Goal: Information Seeking & Learning: Learn about a topic

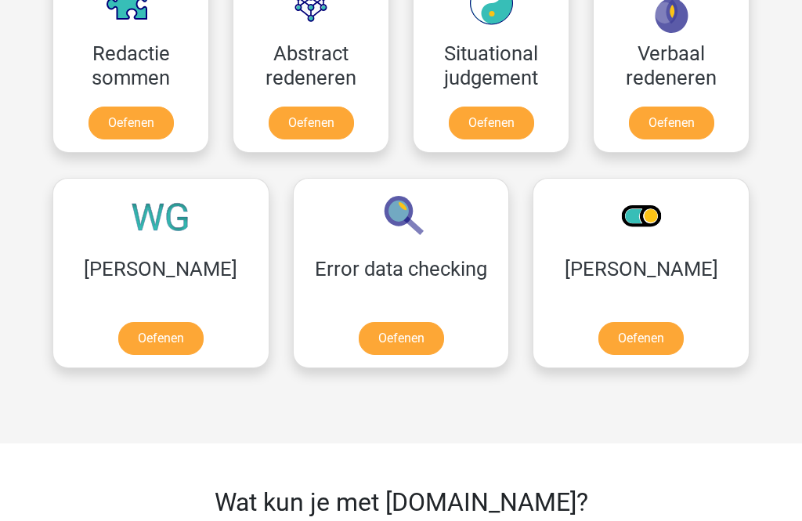
scroll to position [1185, 0]
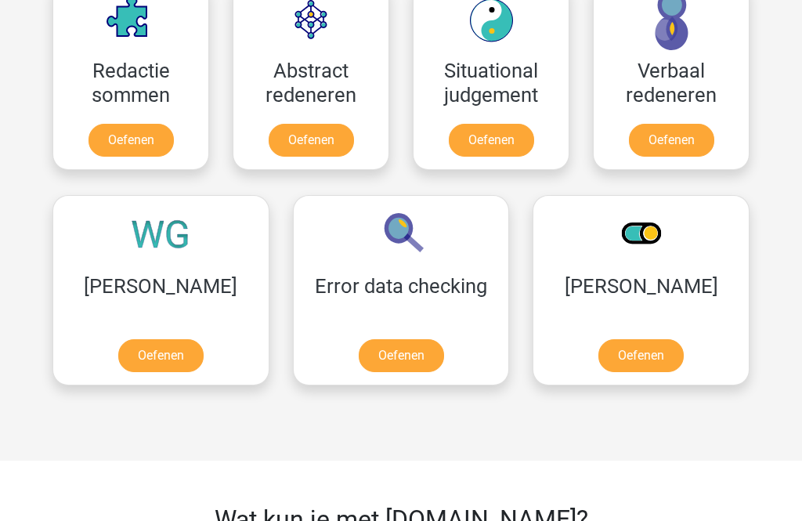
click at [598, 350] on link "Oefenen" at bounding box center [640, 355] width 85 height 33
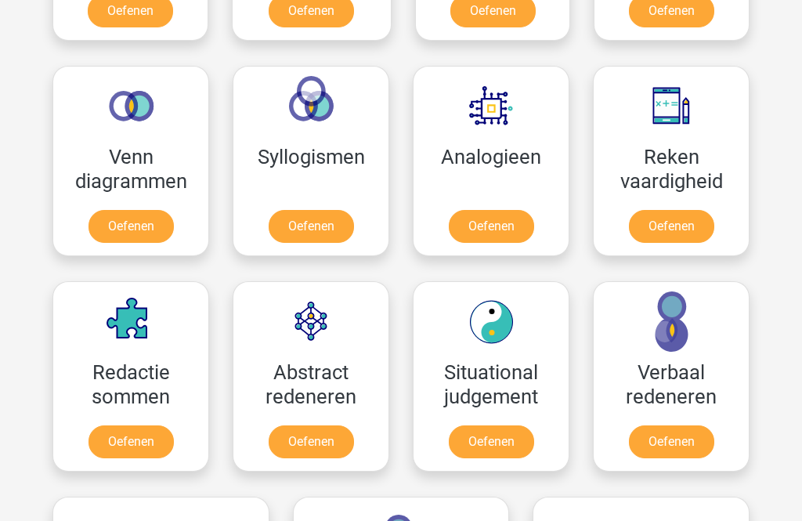
scroll to position [884, 0]
click at [674, 435] on link "Oefenen" at bounding box center [671, 441] width 85 height 33
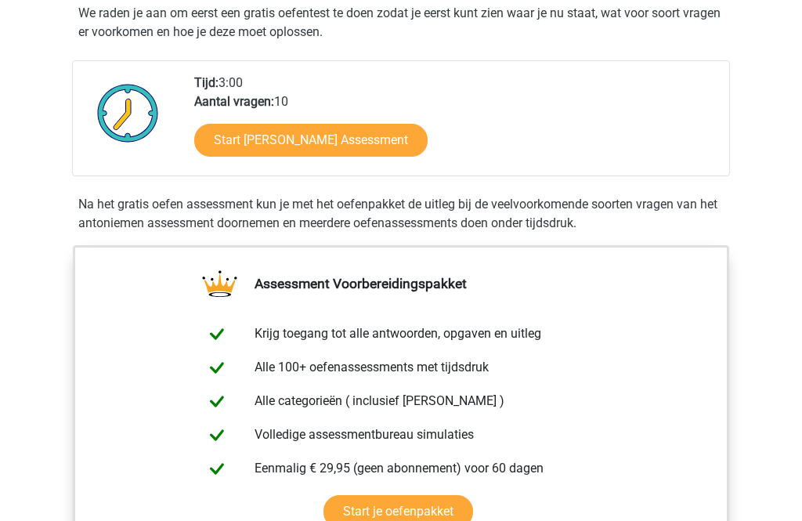
scroll to position [331, 0]
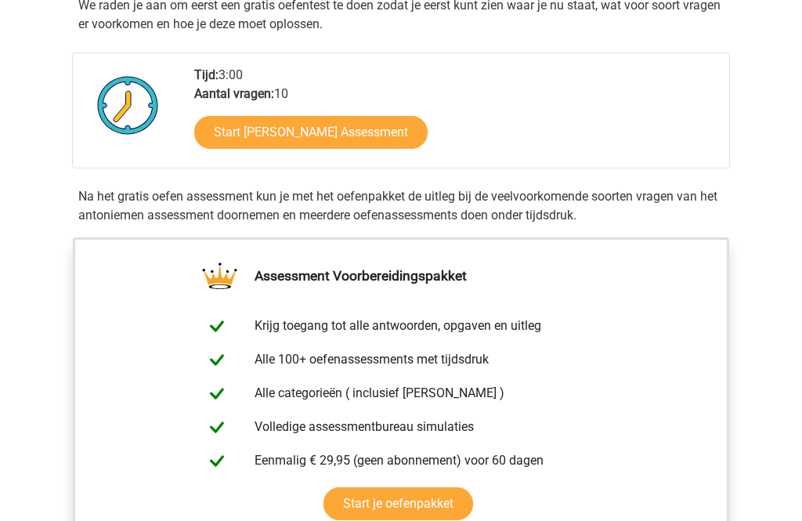
click at [438, 492] on link "Start je oefenpakket" at bounding box center [398, 503] width 150 height 33
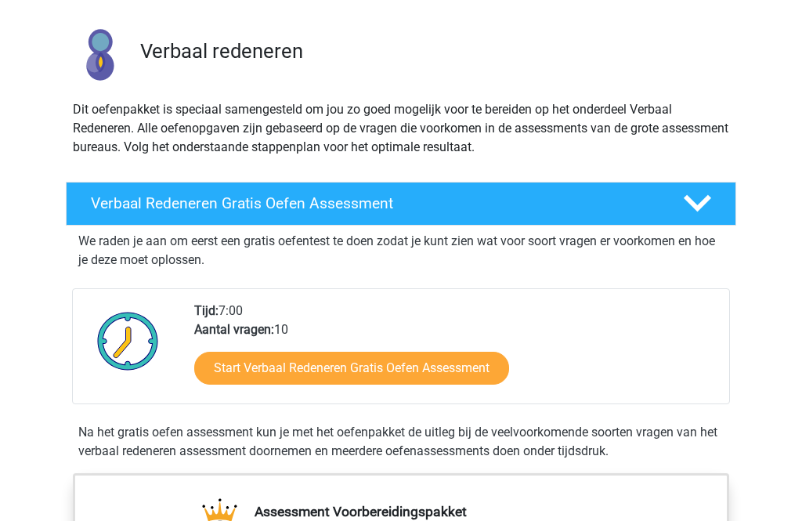
scroll to position [117, 0]
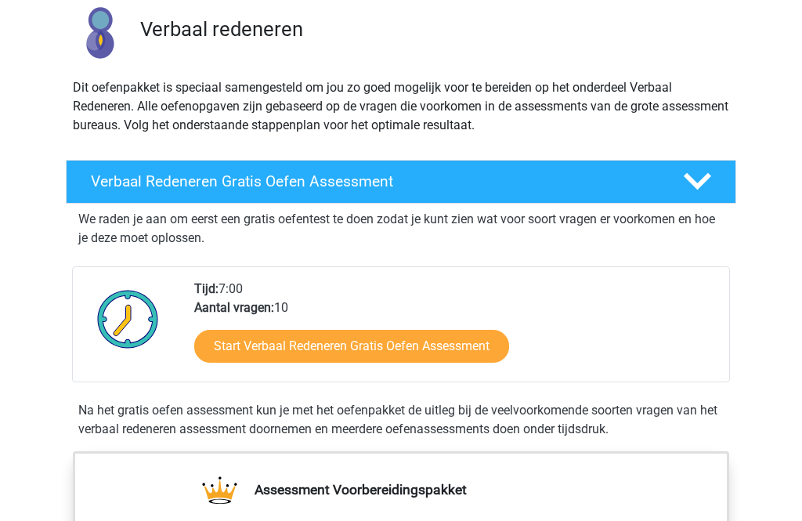
click at [435, 339] on link "Start Verbaal Redeneren Gratis Oefen Assessment" at bounding box center [351, 346] width 315 height 33
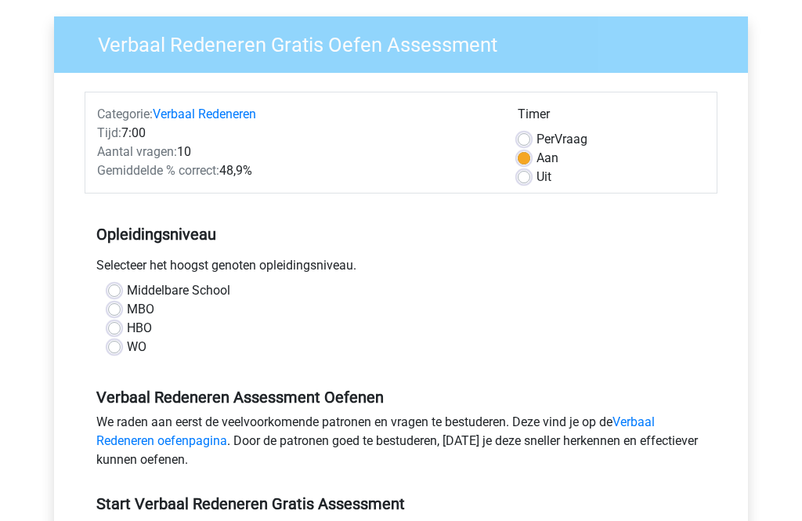
scroll to position [112, 0]
click at [105, 301] on div "Middelbare School MBO HBO WO" at bounding box center [400, 318] width 609 height 75
click at [106, 300] on div "Middelbare School MBO HBO WO" at bounding box center [400, 318] width 609 height 75
click at [127, 292] on label "Middelbare School" at bounding box center [178, 290] width 103 height 19
click at [108, 292] on input "Middelbare School" at bounding box center [114, 289] width 13 height 16
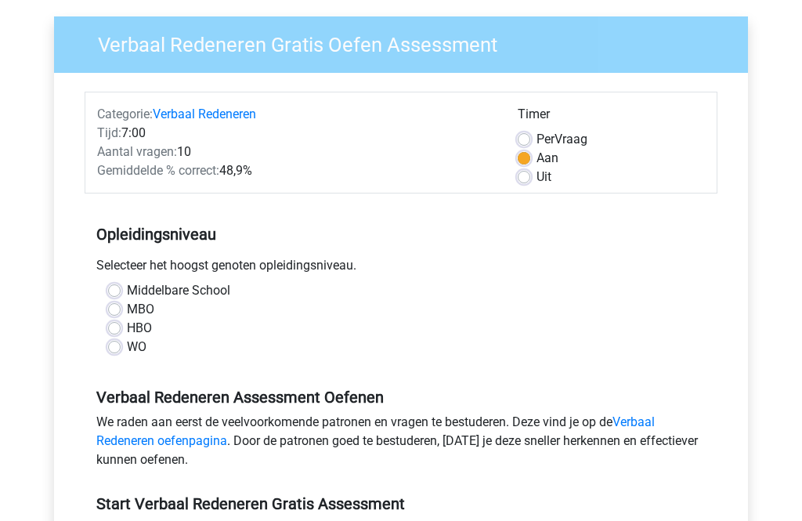
radio input "true"
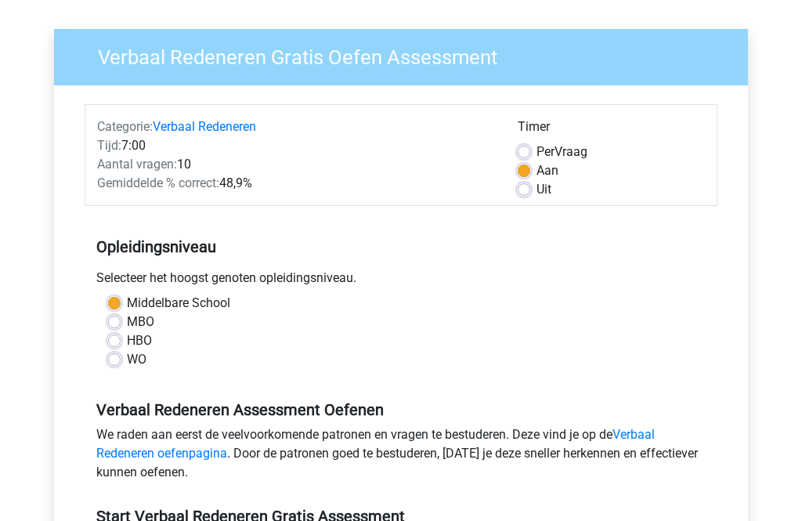
scroll to position [107, 0]
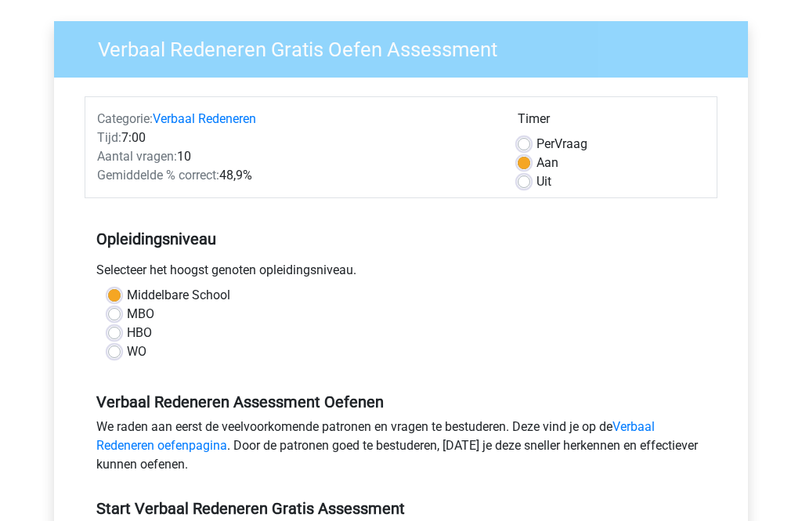
click at [127, 309] on label "MBO" at bounding box center [140, 314] width 27 height 19
click at [118, 309] on input "MBO" at bounding box center [114, 313] width 13 height 16
radio input "true"
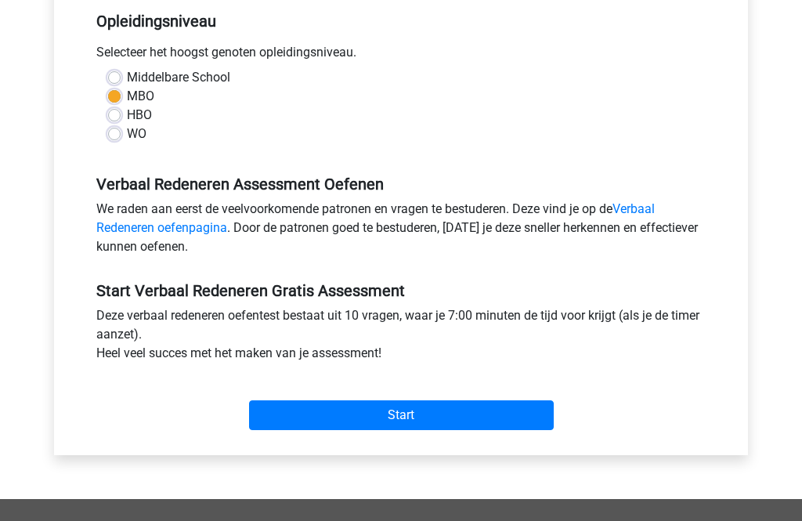
scroll to position [326, 0]
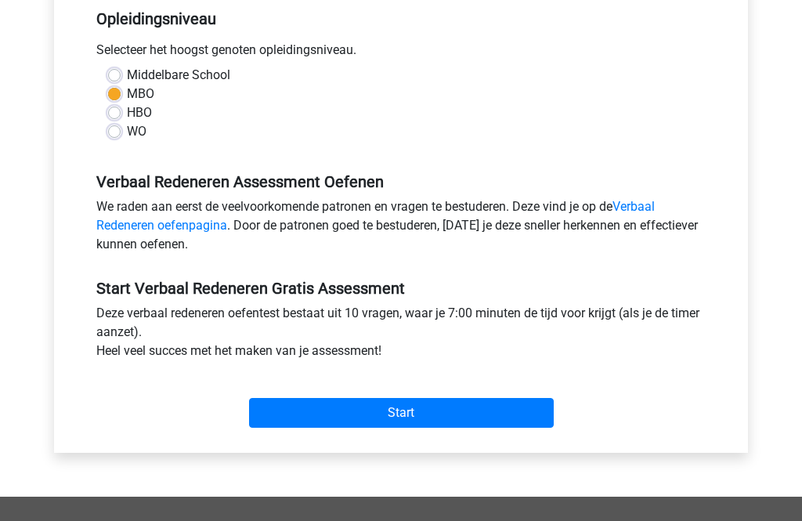
click at [412, 405] on input "Start" at bounding box center [401, 414] width 305 height 30
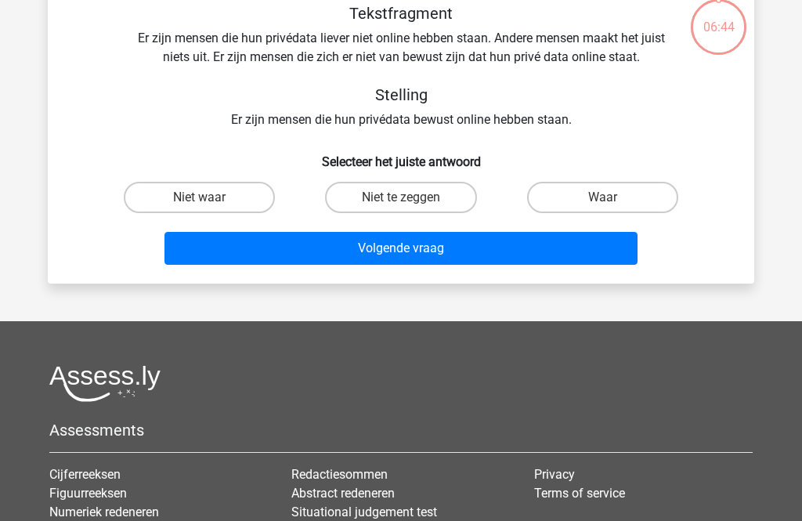
click at [597, 191] on label "Waar" at bounding box center [602, 197] width 151 height 31
click at [602, 198] on input "Waar" at bounding box center [607, 203] width 10 height 10
radio input "true"
click at [500, 241] on button "Volgende vraag" at bounding box center [401, 248] width 474 height 33
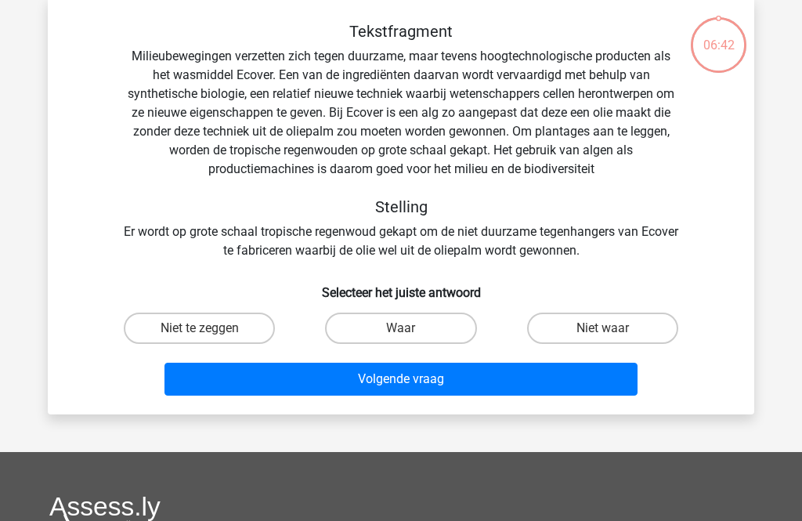
scroll to position [72, 0]
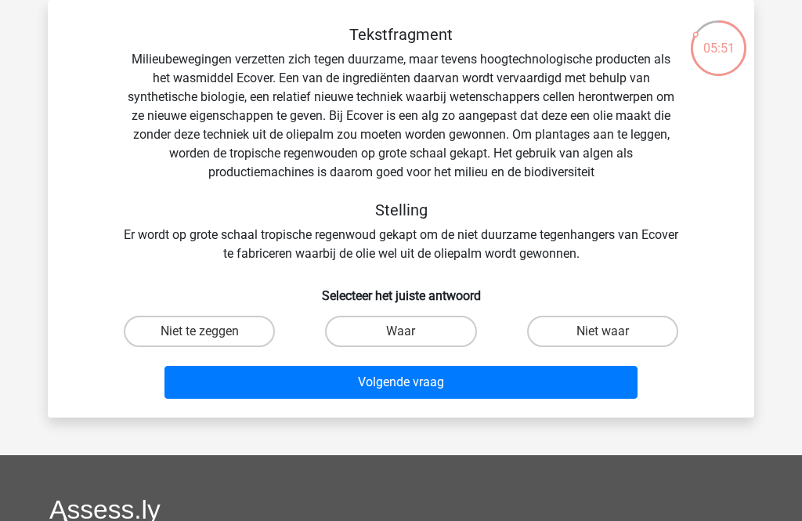
click at [603, 329] on label "Niet waar" at bounding box center [602, 331] width 151 height 31
click at [603, 331] on input "Niet waar" at bounding box center [607, 336] width 10 height 10
radio input "true"
click at [460, 381] on button "Volgende vraag" at bounding box center [401, 382] width 474 height 33
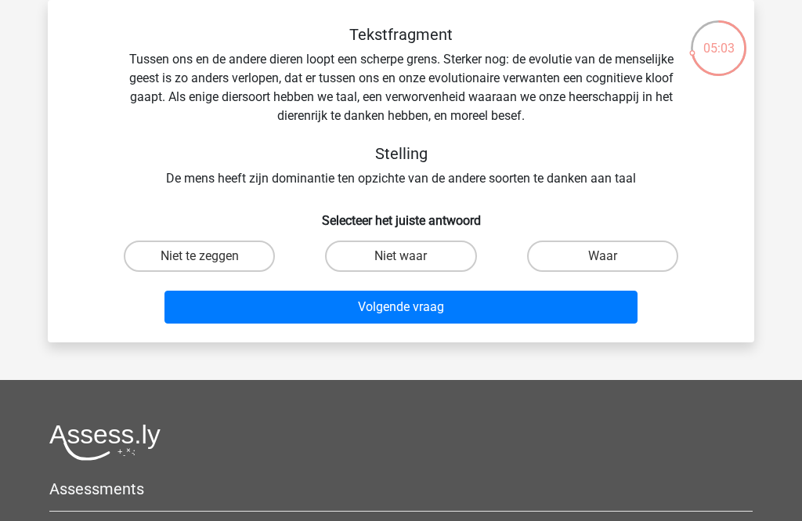
click at [412, 249] on label "Niet waar" at bounding box center [400, 255] width 151 height 31
click at [411, 256] on input "Niet waar" at bounding box center [406, 261] width 10 height 10
radio input "true"
click at [429, 305] on button "Volgende vraag" at bounding box center [401, 306] width 474 height 33
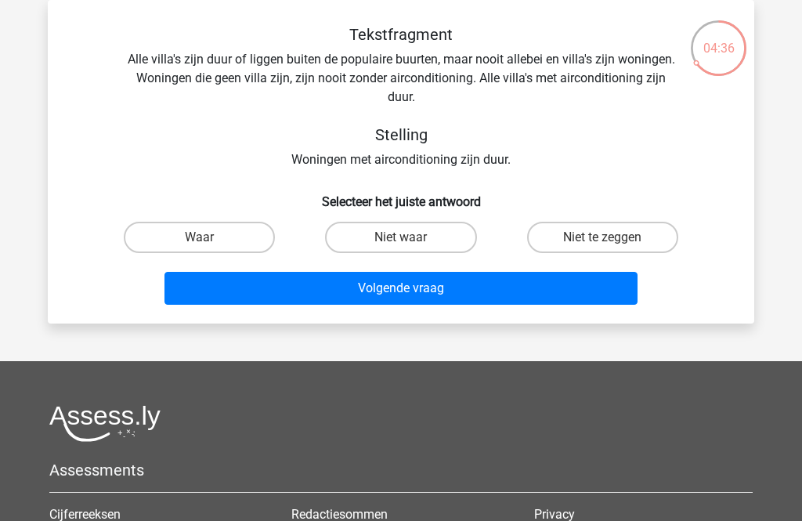
click at [406, 232] on label "Niet waar" at bounding box center [400, 237] width 151 height 31
click at [406, 237] on input "Niet waar" at bounding box center [406, 242] width 10 height 10
radio input "true"
click at [456, 283] on button "Volgende vraag" at bounding box center [401, 288] width 474 height 33
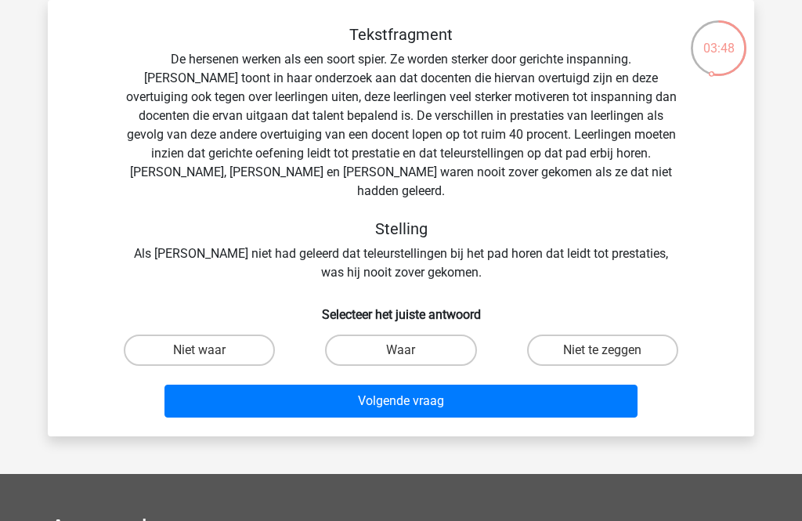
click at [608, 334] on label "Niet te zeggen" at bounding box center [602, 349] width 151 height 31
click at [608, 350] on input "Niet te zeggen" at bounding box center [607, 355] width 10 height 10
radio input "true"
click at [454, 387] on button "Volgende vraag" at bounding box center [401, 400] width 474 height 33
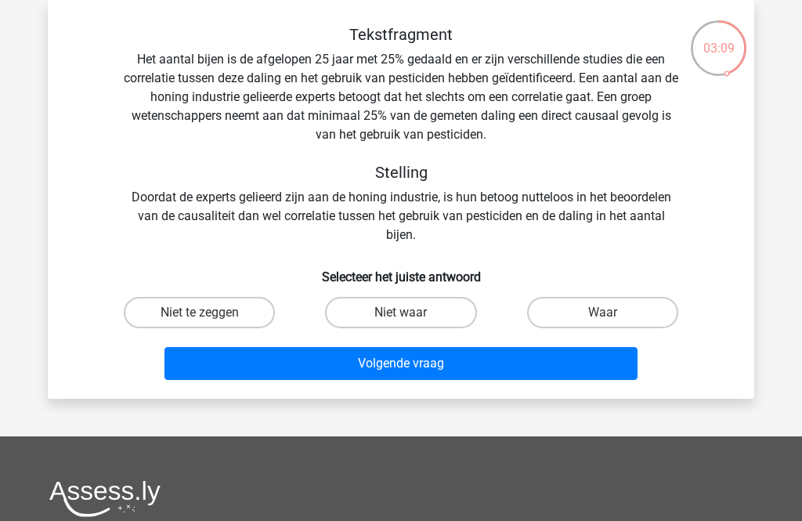
click at [610, 303] on label "Waar" at bounding box center [602, 312] width 151 height 31
click at [610, 312] on input "Waar" at bounding box center [607, 317] width 10 height 10
radio input "true"
click at [521, 362] on button "Volgende vraag" at bounding box center [401, 363] width 474 height 33
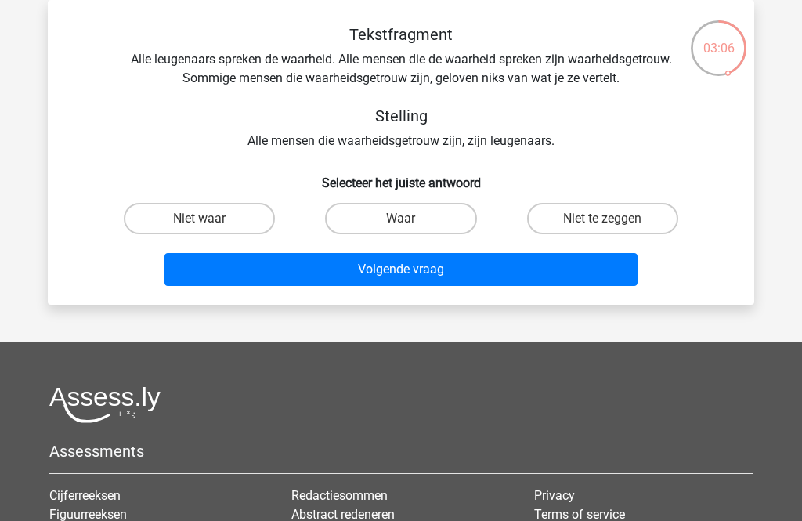
click at [484, 258] on button "Volgende vraag" at bounding box center [401, 269] width 474 height 33
click at [489, 268] on button "Volgende vraag" at bounding box center [401, 269] width 474 height 33
click at [211, 214] on label "Niet waar" at bounding box center [199, 218] width 151 height 31
click at [210, 218] on input "Niet waar" at bounding box center [205, 223] width 10 height 10
radio input "true"
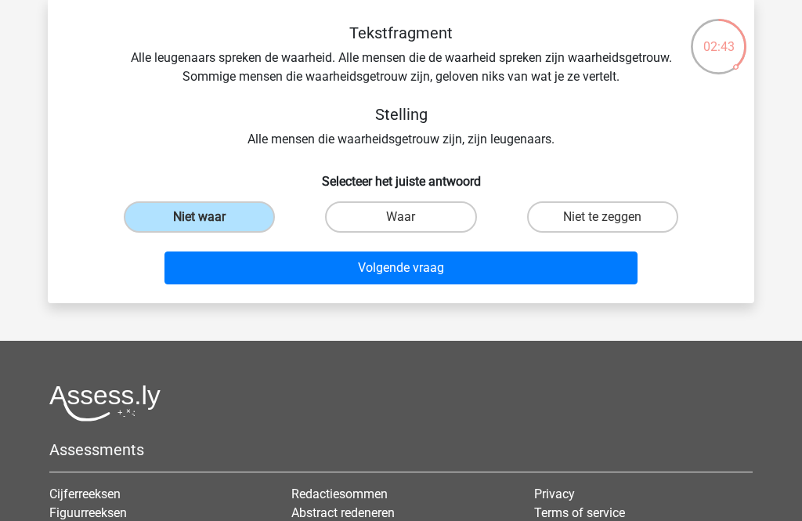
scroll to position [76, 0]
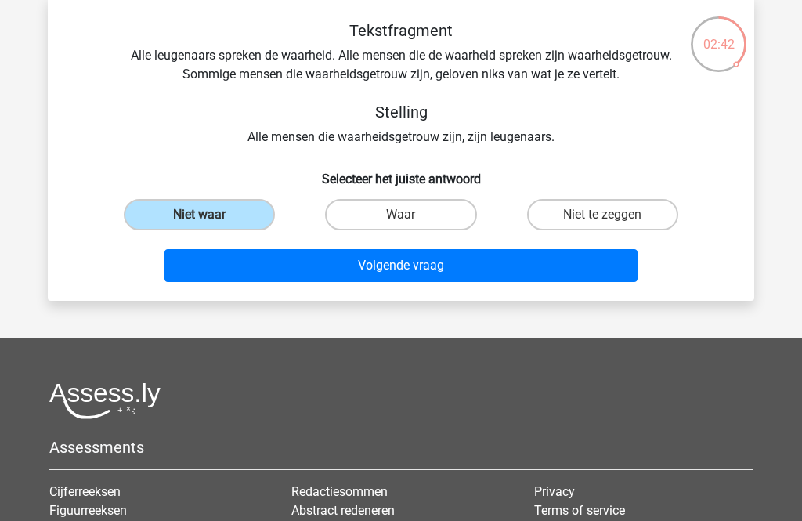
click at [461, 260] on button "Volgende vraag" at bounding box center [401, 265] width 474 height 33
click at [431, 256] on button "Volgende vraag" at bounding box center [401, 265] width 474 height 33
click at [444, 265] on button "Volgende vraag" at bounding box center [401, 265] width 474 height 33
click at [244, 222] on label "Niet waar" at bounding box center [199, 214] width 151 height 31
click at [210, 222] on input "Niet waar" at bounding box center [205, 220] width 10 height 10
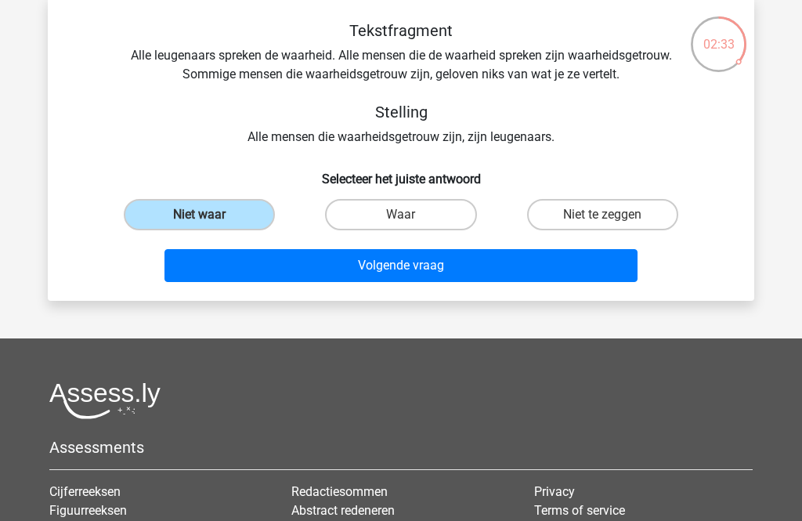
click at [199, 201] on label "Niet waar" at bounding box center [199, 214] width 151 height 31
click at [200, 215] on input "Niet waar" at bounding box center [205, 220] width 10 height 10
click at [413, 266] on button "Volgende vraag" at bounding box center [401, 265] width 474 height 33
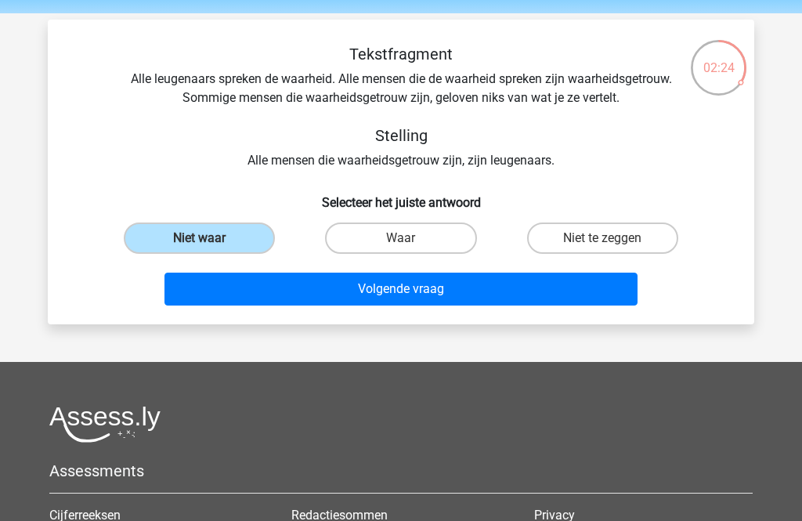
scroll to position [51, 0]
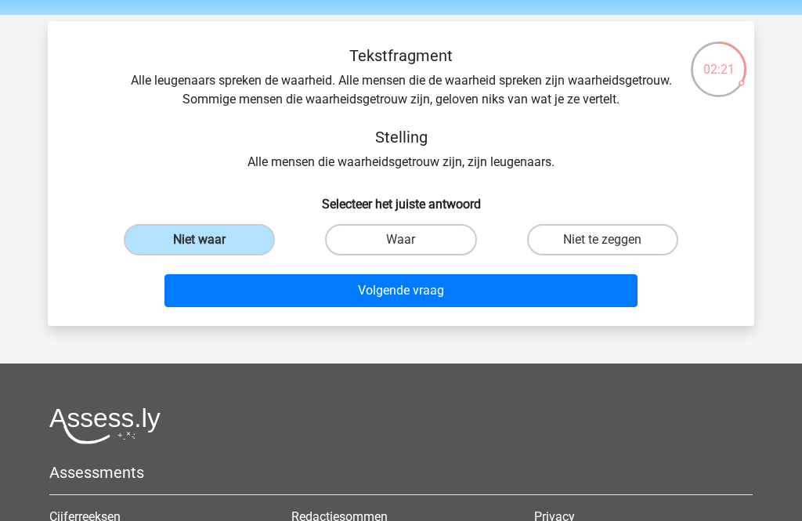
click at [617, 238] on label "Niet te zeggen" at bounding box center [602, 239] width 151 height 31
click at [612, 240] on input "Niet te zeggen" at bounding box center [607, 245] width 10 height 10
radio input "true"
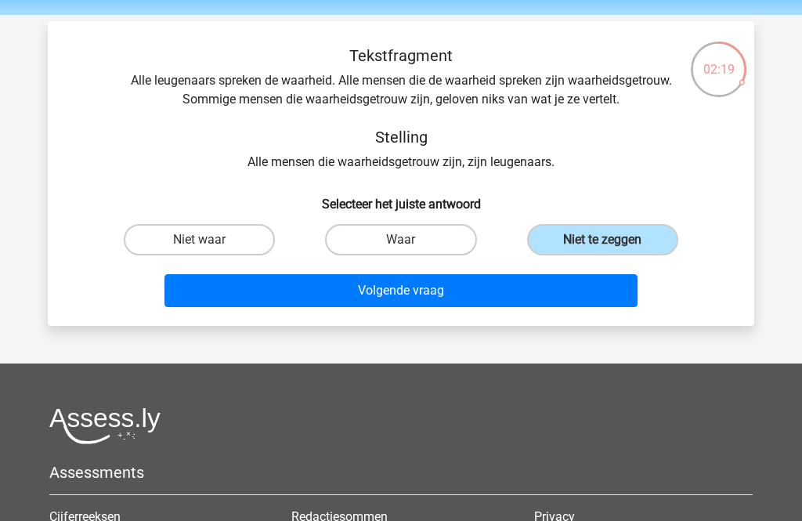
click at [486, 281] on button "Volgende vraag" at bounding box center [401, 290] width 474 height 33
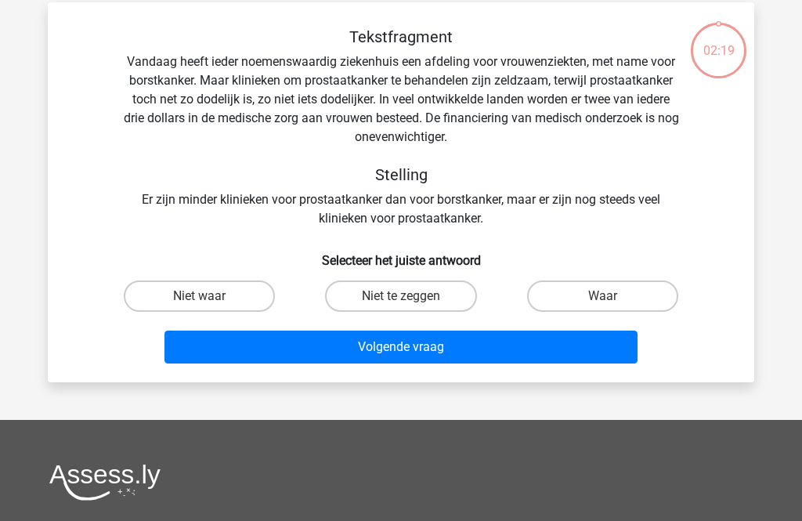
scroll to position [72, 0]
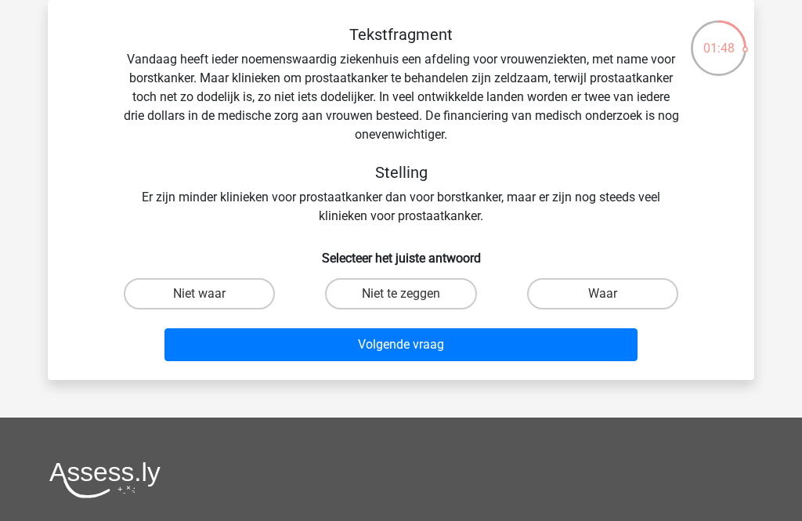
click at [605, 294] on input "Waar" at bounding box center [607, 299] width 10 height 10
radio input "true"
click at [608, 292] on label "Waar" at bounding box center [602, 293] width 151 height 31
click at [608, 294] on input "Waar" at bounding box center [607, 299] width 10 height 10
click at [492, 340] on button "Volgende vraag" at bounding box center [401, 344] width 474 height 33
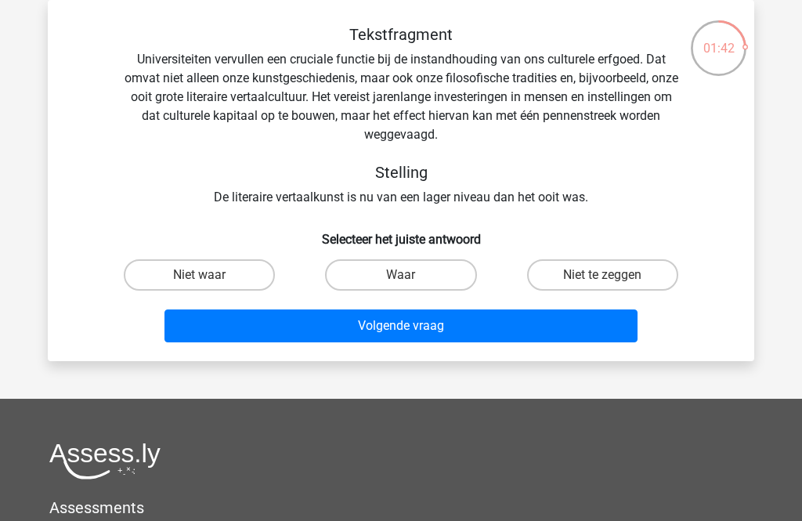
click at [453, 319] on button "Volgende vraag" at bounding box center [401, 325] width 474 height 33
click at [414, 269] on label "Waar" at bounding box center [400, 274] width 151 height 31
click at [411, 275] on input "Waar" at bounding box center [406, 280] width 10 height 10
radio input "true"
click at [427, 320] on button "Volgende vraag" at bounding box center [401, 325] width 474 height 33
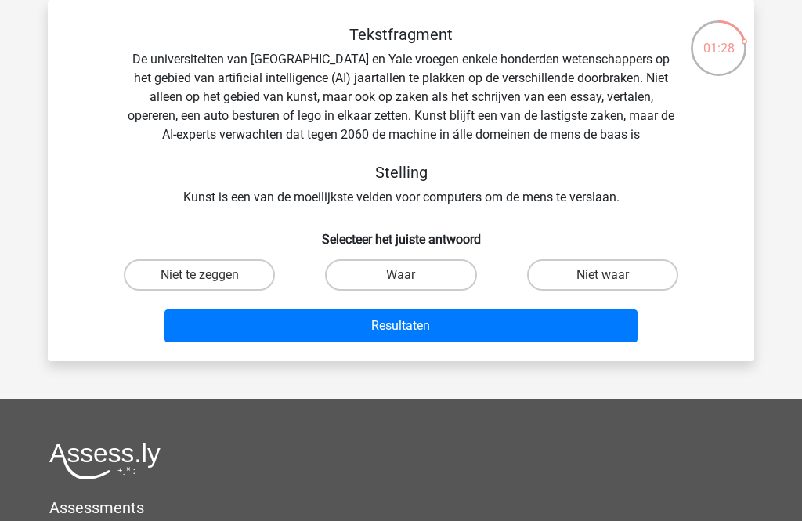
click at [622, 278] on label "Niet waar" at bounding box center [602, 274] width 151 height 31
click at [612, 278] on input "Niet waar" at bounding box center [607, 280] width 10 height 10
radio input "true"
click at [457, 316] on button "Resultaten" at bounding box center [401, 325] width 474 height 33
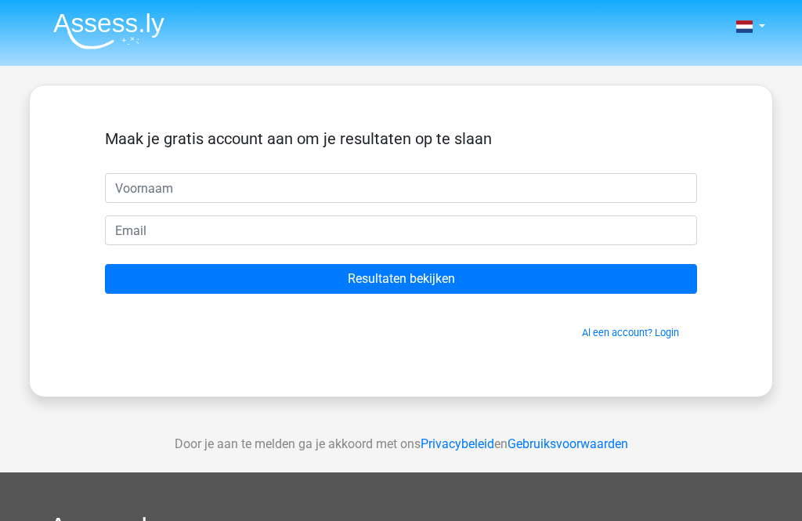
click at [203, 182] on input "text" at bounding box center [401, 188] width 592 height 30
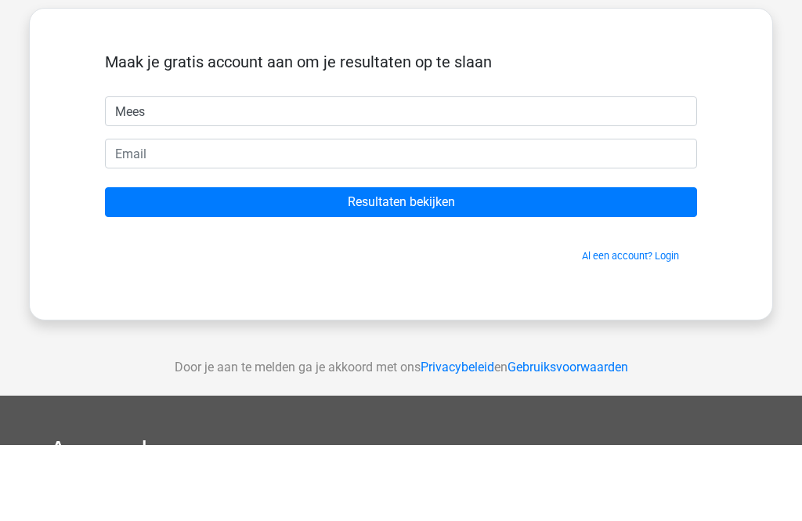
type input "Mees"
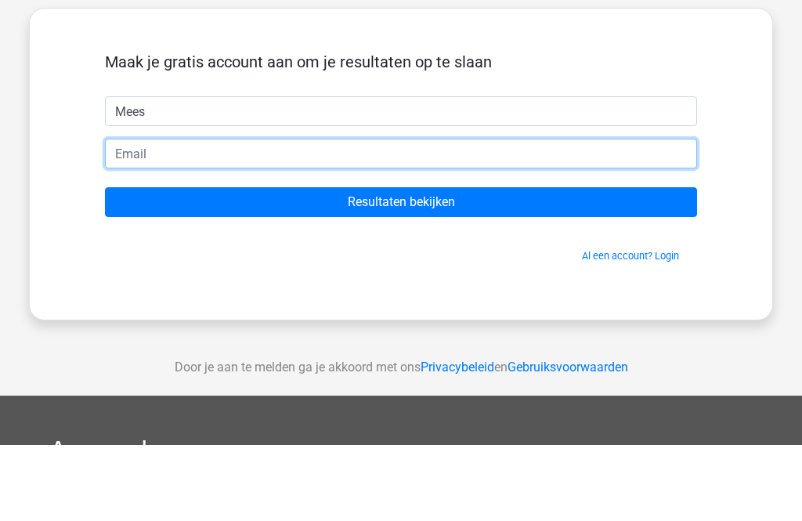
click at [164, 215] on input "email" at bounding box center [401, 230] width 592 height 30
click at [171, 215] on input "email" at bounding box center [401, 230] width 592 height 30
click at [401, 264] on input "Resultaten bekijken" at bounding box center [401, 279] width 592 height 30
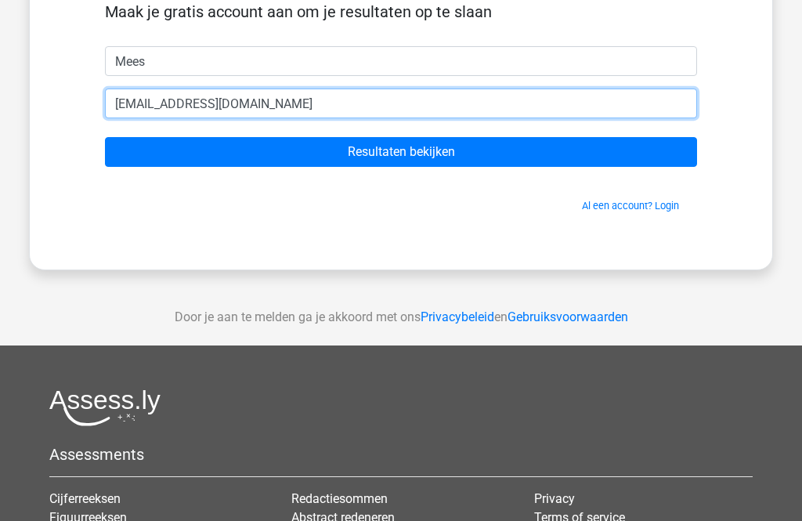
click at [288, 106] on input "[EMAIL_ADDRESS][DOMAIN_NAME]" at bounding box center [401, 103] width 592 height 30
click at [401, 152] on input "Resultaten bekijken" at bounding box center [401, 152] width 592 height 30
click at [263, 92] on input "[EMAIL_ADDRESS][DOMAIN_NAME]" at bounding box center [401, 103] width 592 height 30
click at [265, 94] on input "dorke1955@hotmail.co" at bounding box center [401, 103] width 592 height 30
click at [268, 98] on input "dorke1955@hotmail.co" at bounding box center [401, 103] width 592 height 30
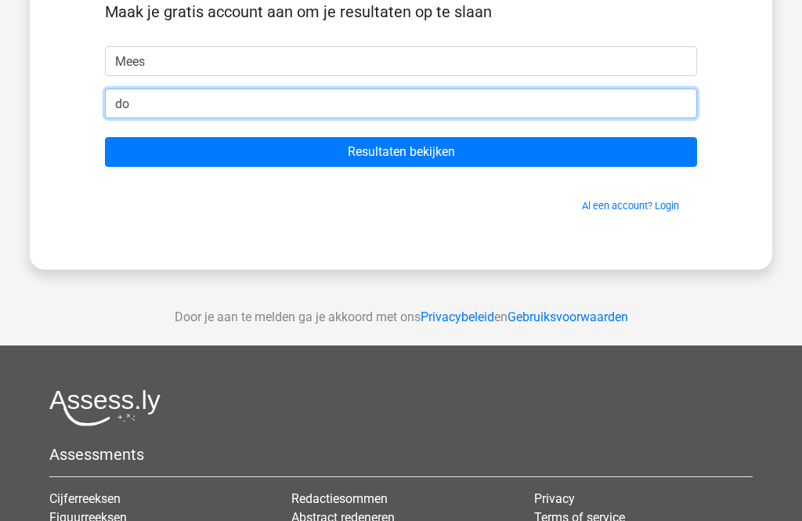
type input "d"
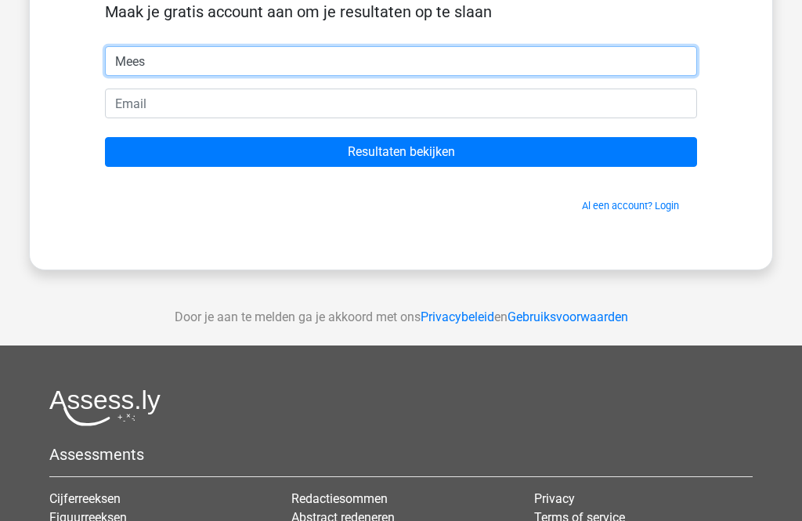
click at [186, 57] on input "Mees" at bounding box center [401, 61] width 592 height 30
type input "M"
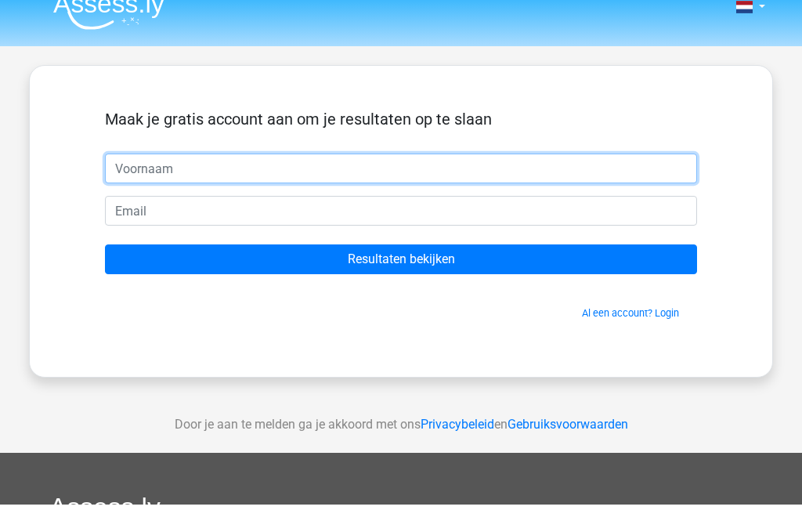
scroll to position [0, 0]
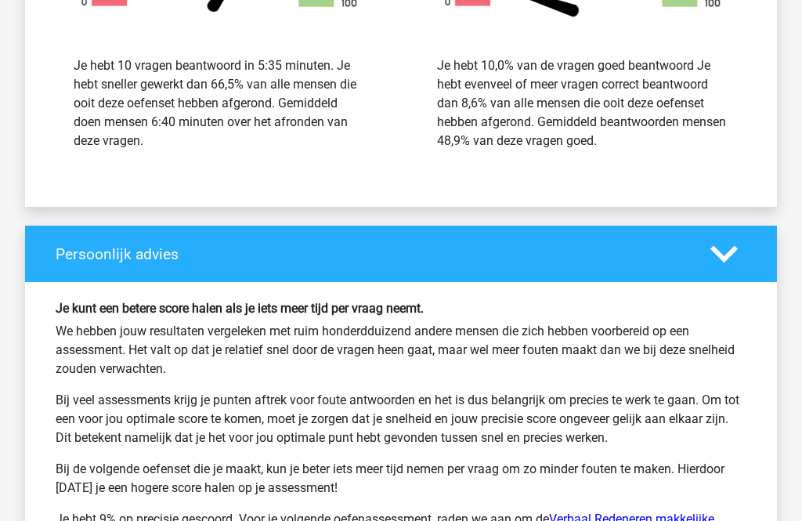
scroll to position [2310, 0]
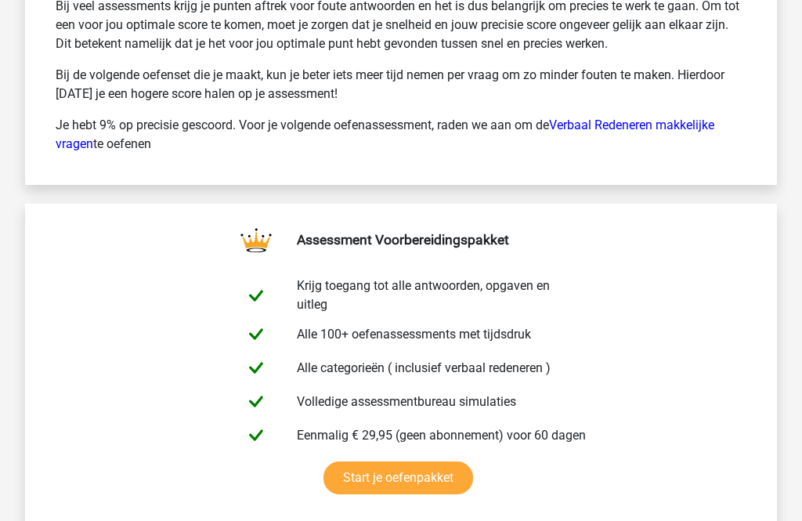
scroll to position [2693, 0]
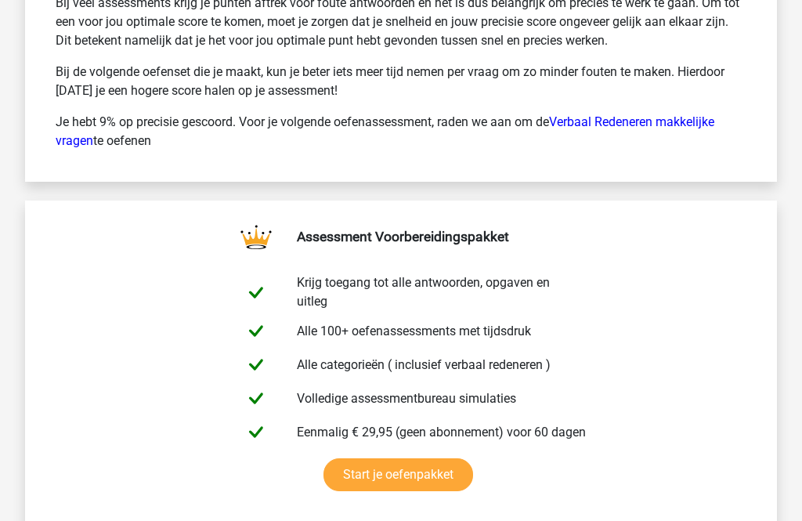
click at [427, 474] on link "Start je oefenpakket" at bounding box center [398, 475] width 150 height 33
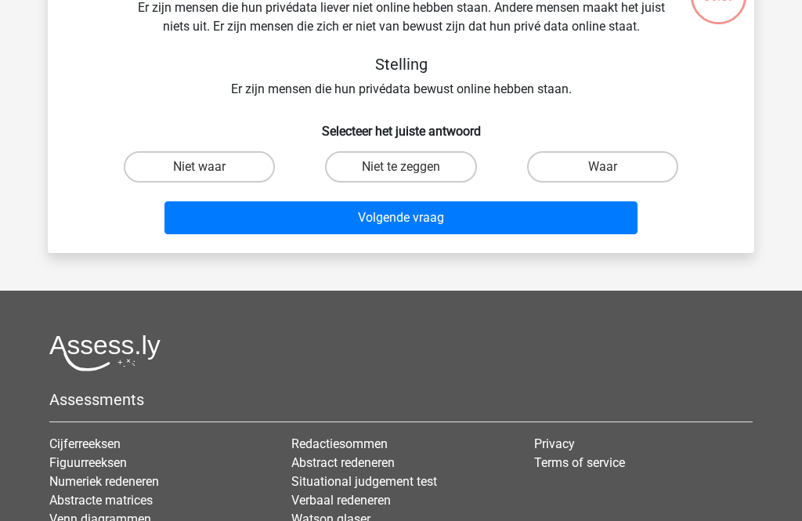
scroll to position [123, 0]
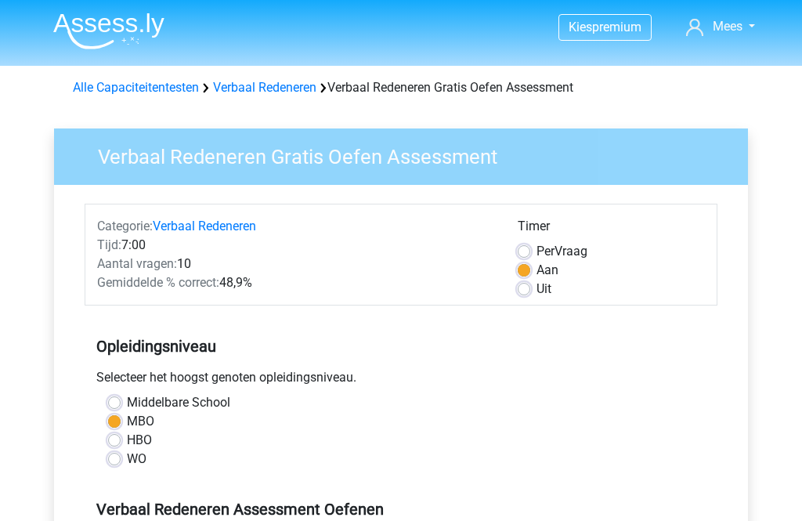
scroll to position [377, 0]
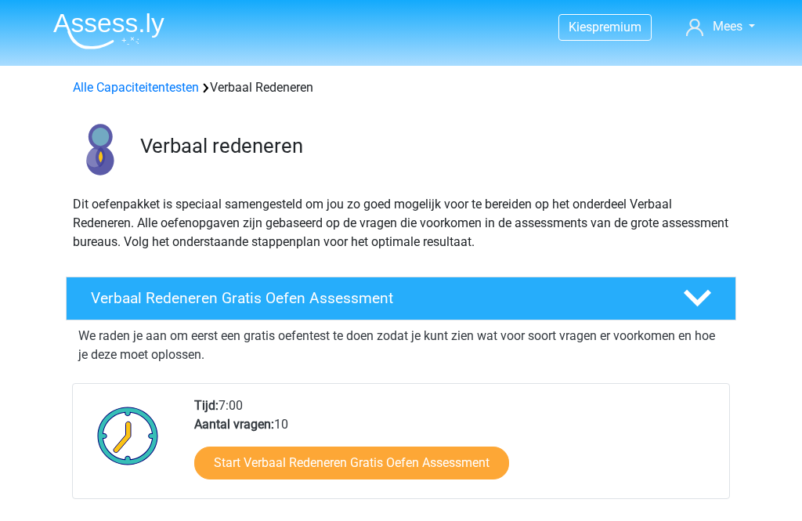
scroll to position [167, 0]
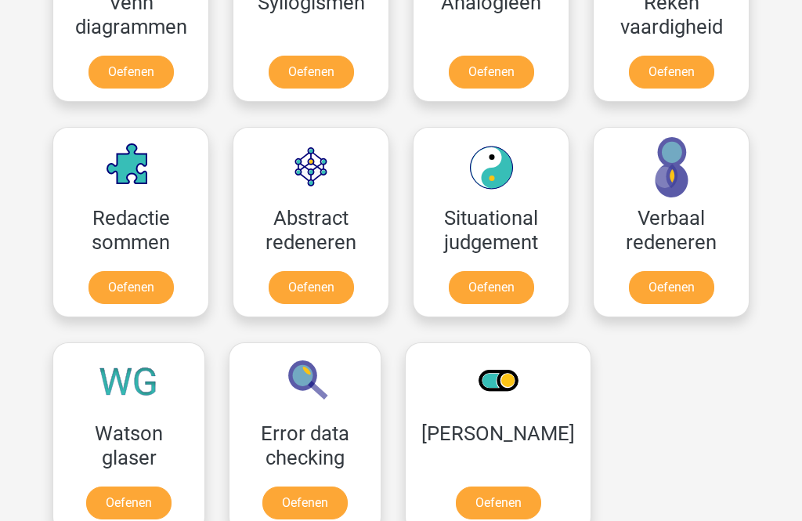
scroll to position [1038, 0]
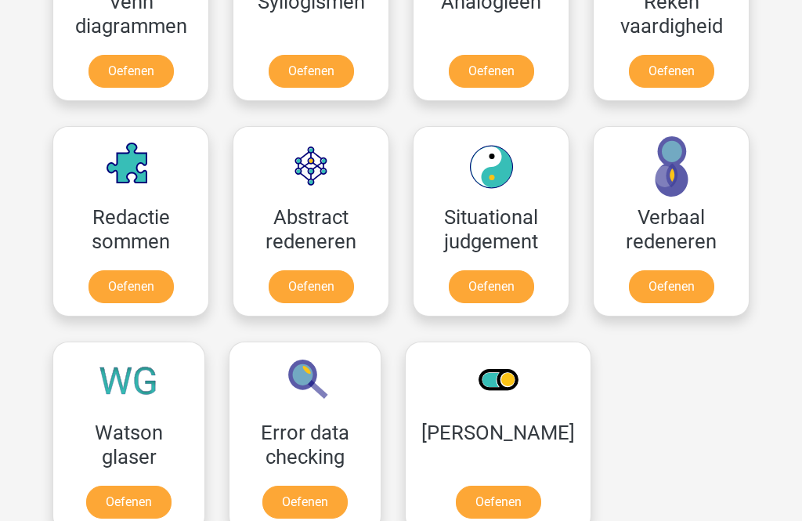
click at [521, 486] on link "Oefenen" at bounding box center [498, 502] width 85 height 33
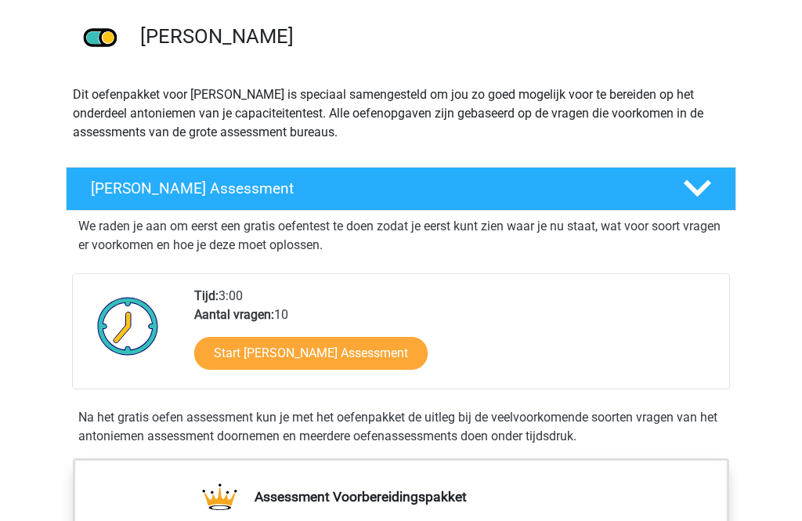
scroll to position [116, 0]
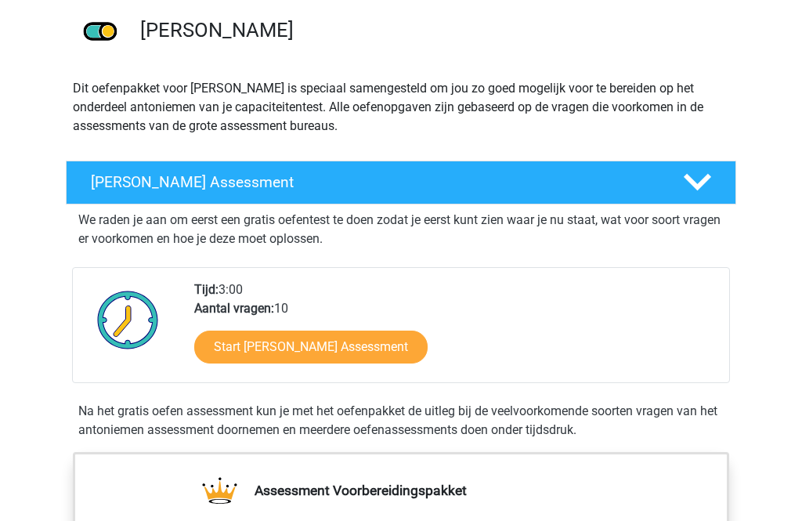
click at [402, 341] on link "Start [PERSON_NAME] Assessment" at bounding box center [310, 347] width 233 height 33
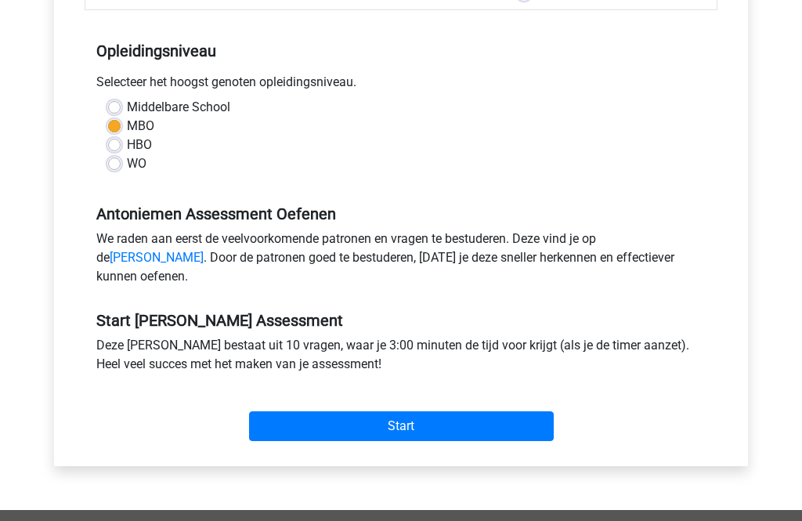
scroll to position [296, 0]
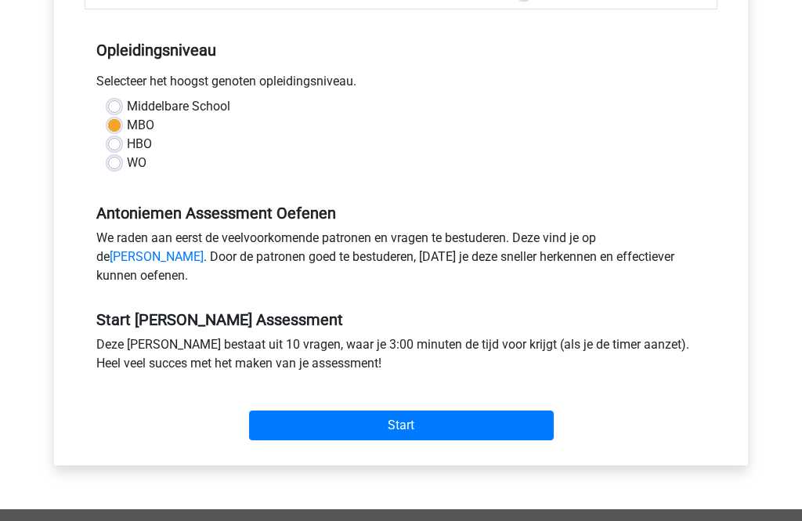
click at [415, 436] on input "Start" at bounding box center [401, 425] width 305 height 30
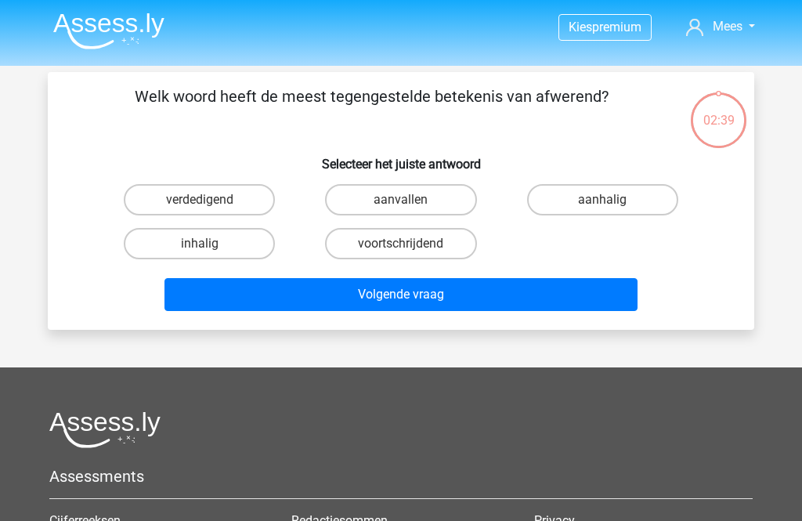
click at [189, 195] on label "verdedigend" at bounding box center [199, 199] width 151 height 31
click at [200, 200] on input "verdedigend" at bounding box center [205, 205] width 10 height 10
radio input "true"
click at [438, 294] on button "Volgende vraag" at bounding box center [401, 294] width 474 height 33
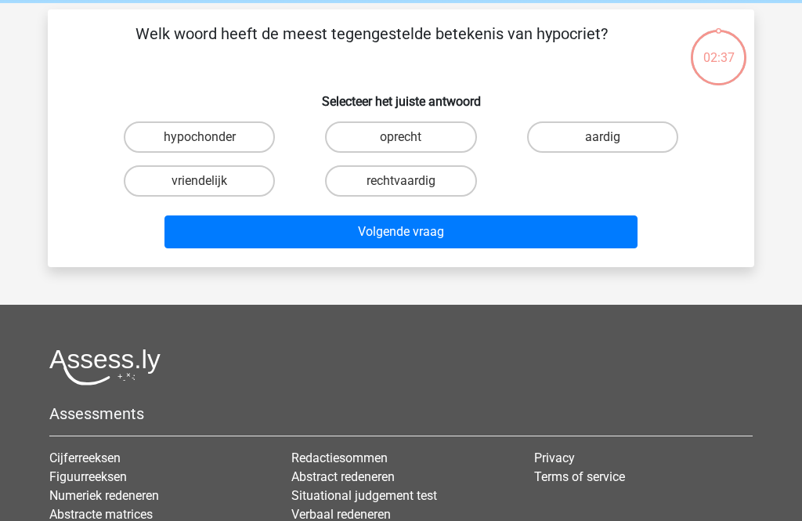
scroll to position [72, 0]
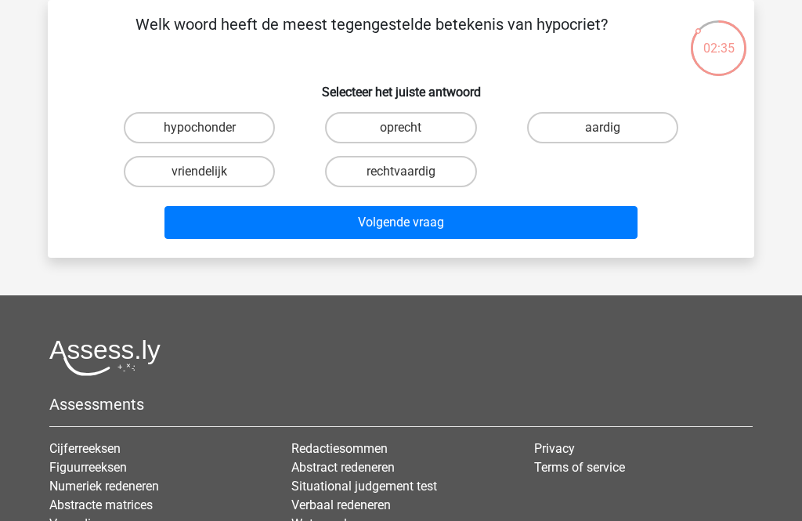
click at [424, 224] on button "Volgende vraag" at bounding box center [401, 222] width 474 height 33
click at [211, 117] on label "hypochonder" at bounding box center [199, 127] width 151 height 31
click at [210, 128] on input "hypochonder" at bounding box center [205, 133] width 10 height 10
radio input "true"
click at [441, 215] on button "Volgende vraag" at bounding box center [401, 222] width 474 height 33
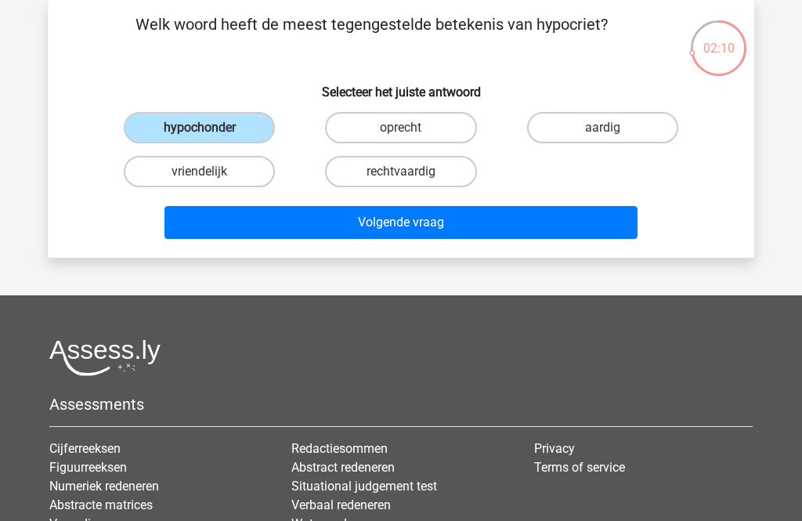
click at [473, 225] on button "Volgende vraag" at bounding box center [401, 222] width 474 height 33
click at [410, 117] on label "oprecht" at bounding box center [400, 127] width 151 height 31
click at [410, 128] on input "oprecht" at bounding box center [406, 133] width 10 height 10
radio input "true"
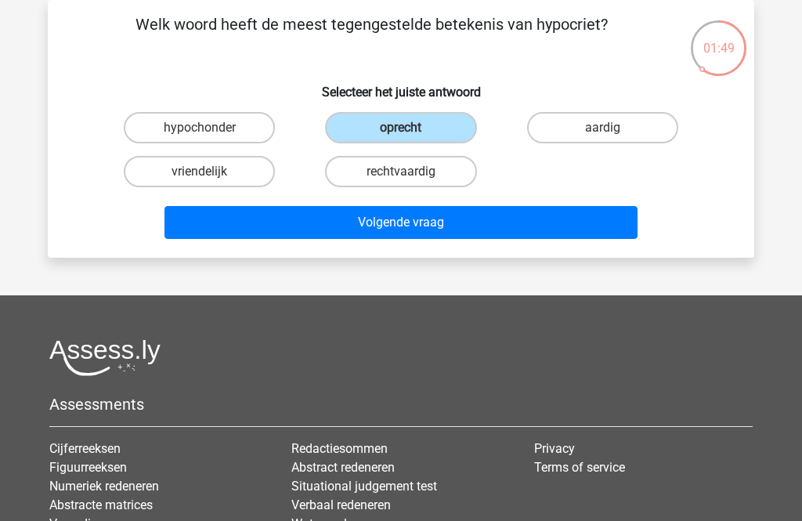
click at [414, 221] on button "Volgende vraag" at bounding box center [401, 222] width 474 height 33
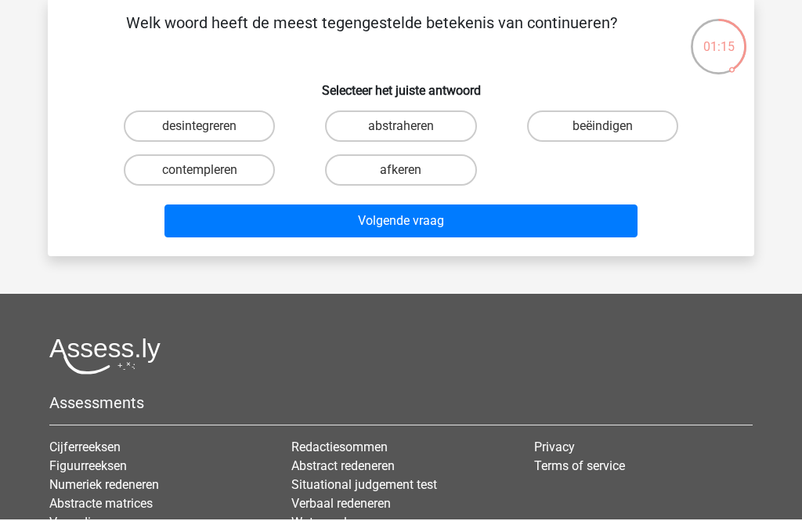
scroll to position [78, 0]
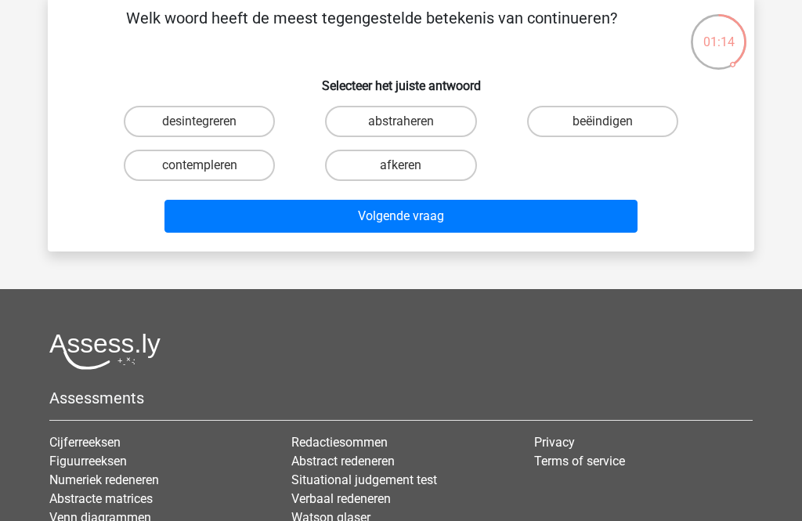
click at [197, 114] on label "desintegreren" at bounding box center [199, 121] width 151 height 31
click at [200, 121] on input "desintegreren" at bounding box center [205, 126] width 10 height 10
radio input "true"
click at [427, 214] on button "Volgende vraag" at bounding box center [401, 216] width 474 height 33
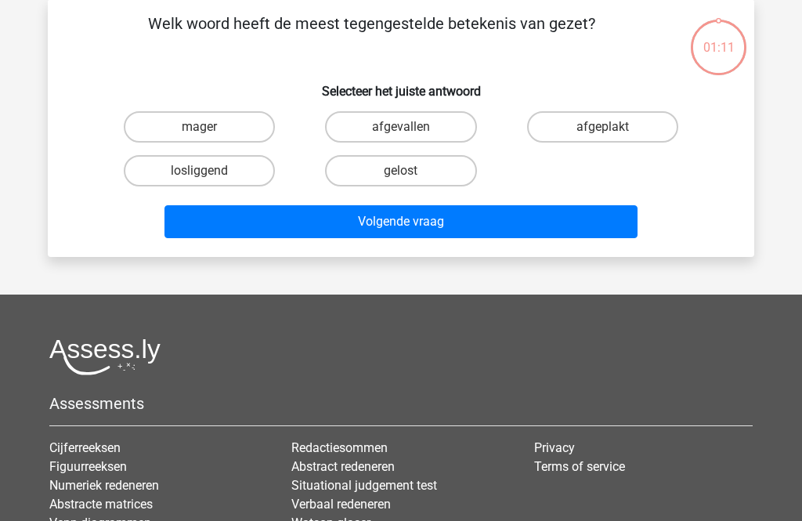
scroll to position [72, 0]
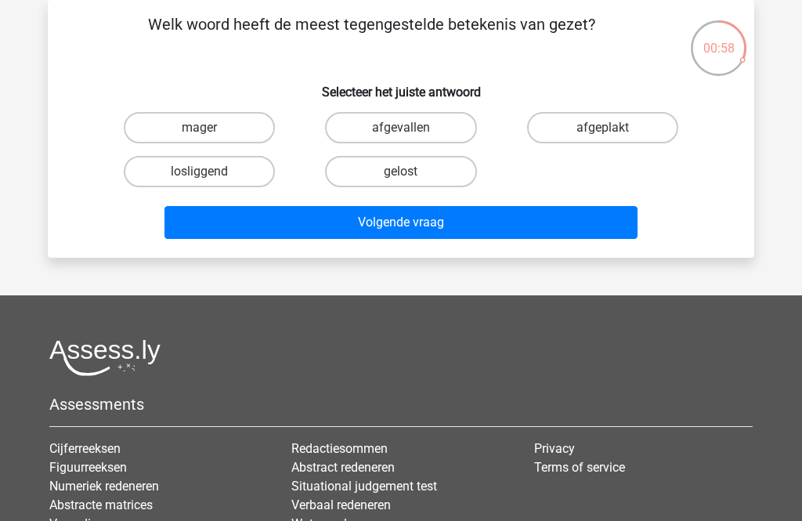
click at [200, 117] on label "mager" at bounding box center [199, 127] width 151 height 31
click at [200, 128] on input "mager" at bounding box center [205, 133] width 10 height 10
radio input "true"
click at [427, 219] on button "Volgende vraag" at bounding box center [401, 222] width 474 height 33
click at [403, 121] on label "afwerend" at bounding box center [400, 127] width 151 height 31
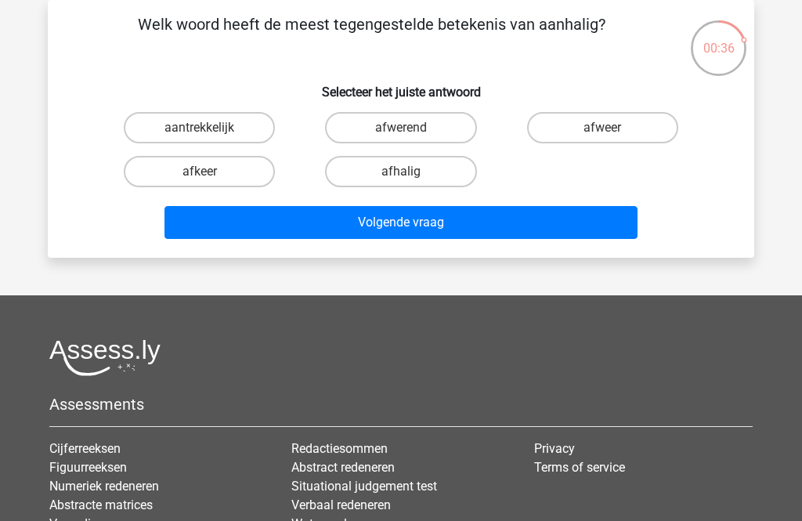
click at [403, 128] on input "afwerend" at bounding box center [406, 133] width 10 height 10
radio input "true"
click at [448, 220] on button "Volgende vraag" at bounding box center [401, 222] width 474 height 33
click at [418, 166] on label "inhalig" at bounding box center [400, 171] width 151 height 31
click at [411, 171] on input "inhalig" at bounding box center [406, 176] width 10 height 10
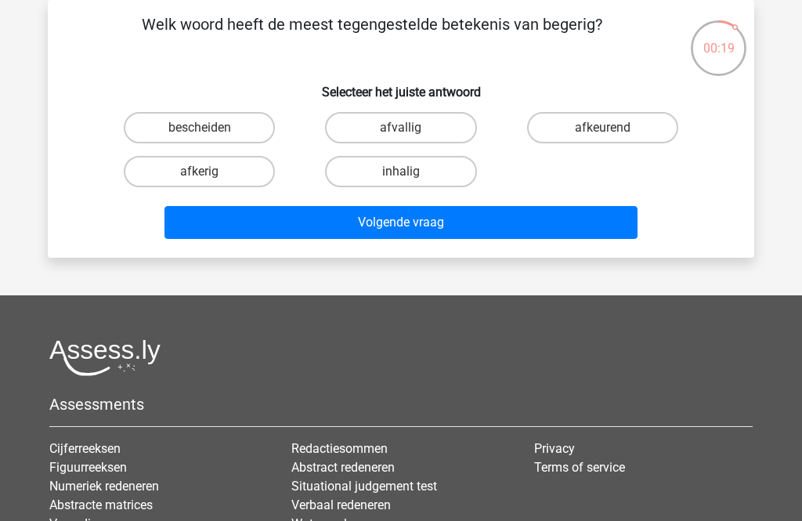
radio input "true"
click at [433, 222] on button "Volgende vraag" at bounding box center [401, 222] width 474 height 33
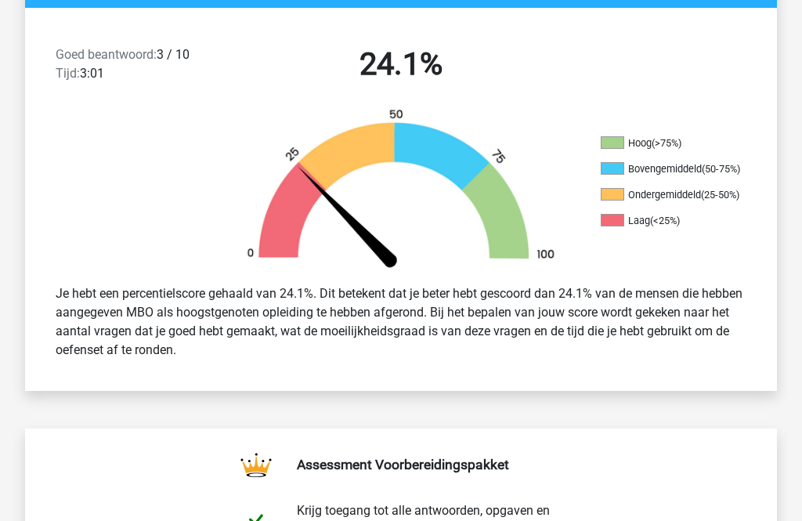
scroll to position [390, 0]
